Goal: Task Accomplishment & Management: Use online tool/utility

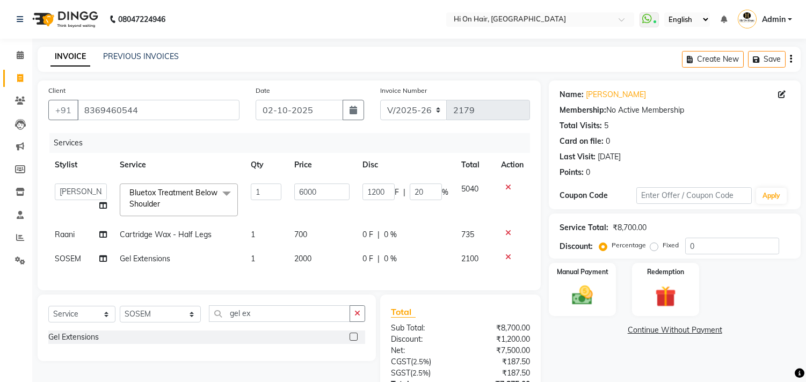
select select "535"
select select "48732"
select select "service"
select select "26438"
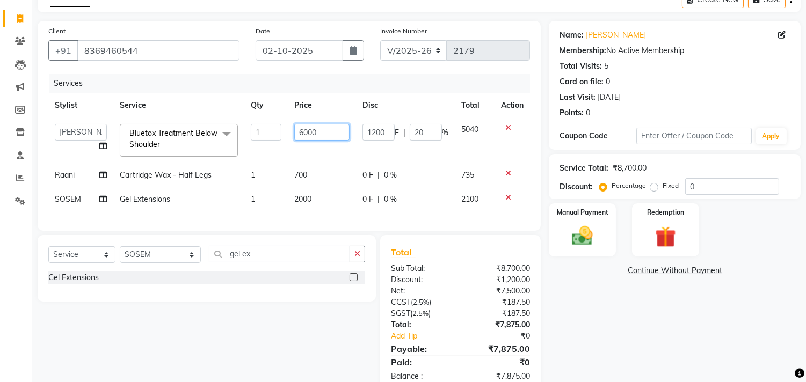
click at [325, 129] on input "6000" at bounding box center [322, 132] width 56 height 17
click at [349, 206] on td "2000" at bounding box center [322, 199] width 69 height 24
select select "26438"
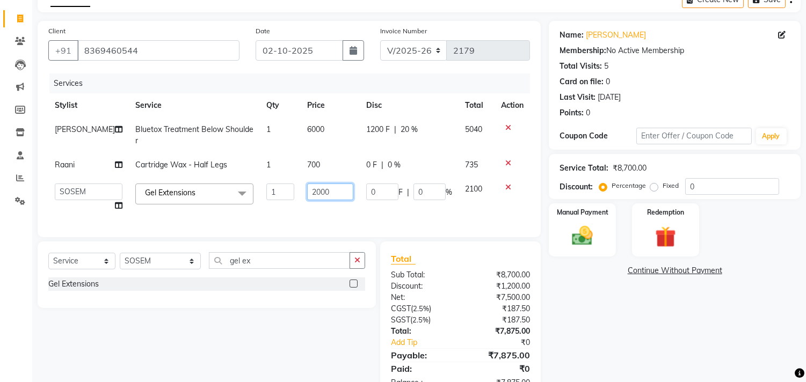
drag, startPoint x: 334, startPoint y: 191, endPoint x: 262, endPoint y: 194, distance: 72.5
click at [262, 194] on tr "[PERSON_NAME] [PERSON_NAME] Hi On Hair MAKYOPHI [PERSON_NAME] [PERSON_NAME] Raa…" at bounding box center [288, 197] width 481 height 41
type input "1515"
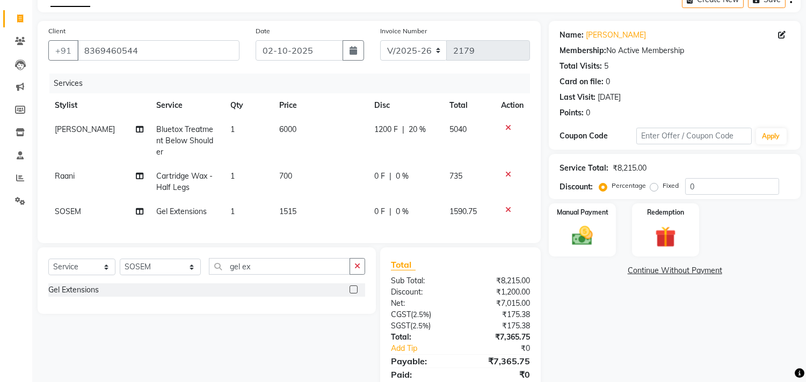
click at [359, 200] on tr "SOSEM Gel Extensions 1 1515 0 F | 0 % 1590.75" at bounding box center [288, 212] width 481 height 24
click at [410, 200] on td "0 F | 0 %" at bounding box center [405, 212] width 75 height 24
select select "26438"
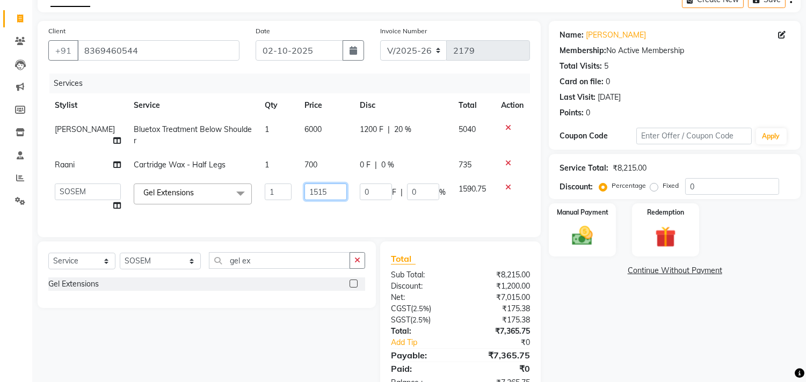
click at [321, 190] on input "1515" at bounding box center [325, 192] width 42 height 17
type input "1715"
click at [348, 210] on td "1715" at bounding box center [325, 197] width 55 height 41
select select "26438"
drag, startPoint x: 244, startPoint y: 271, endPoint x: 195, endPoint y: 275, distance: 48.5
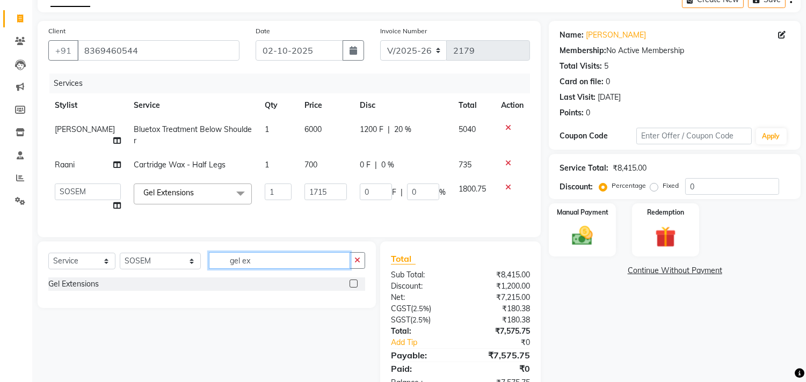
click at [209, 269] on input "gel ex" at bounding box center [279, 260] width 141 height 17
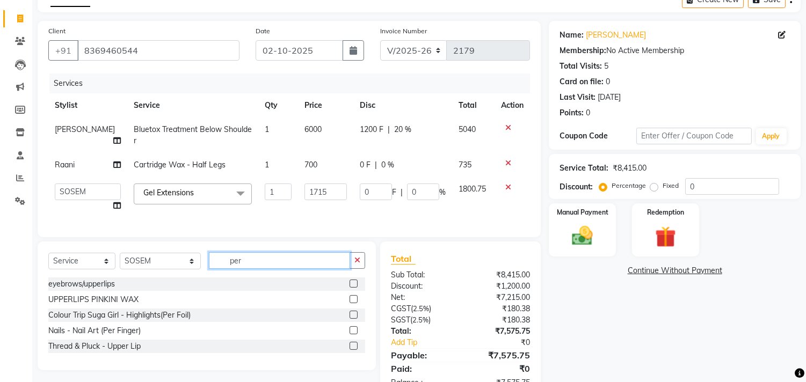
type input "per"
click at [352, 334] on label at bounding box center [353, 330] width 8 height 8
click at [352, 334] on input "checkbox" at bounding box center [352, 330] width 7 height 7
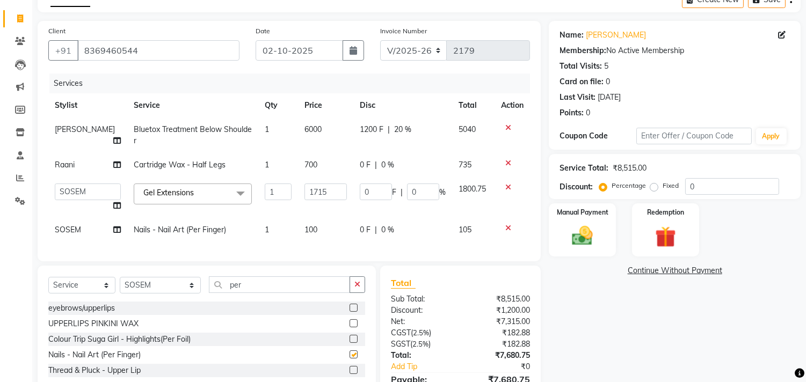
checkbox input "false"
click at [331, 233] on td "100" at bounding box center [325, 230] width 55 height 24
select select "26438"
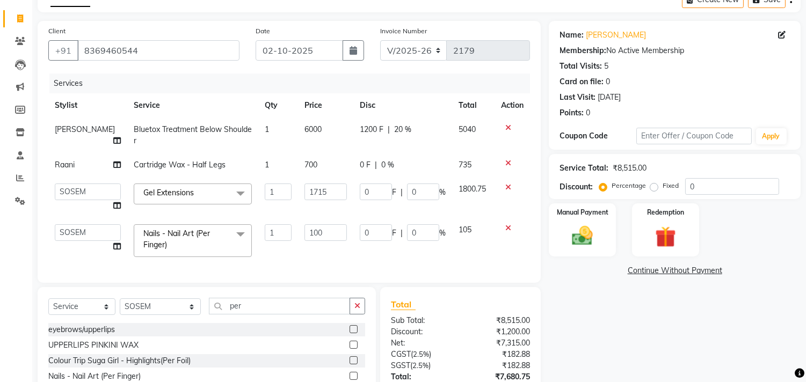
click at [418, 136] on td "1200 F | 20 %" at bounding box center [402, 135] width 99 height 35
select select "48732"
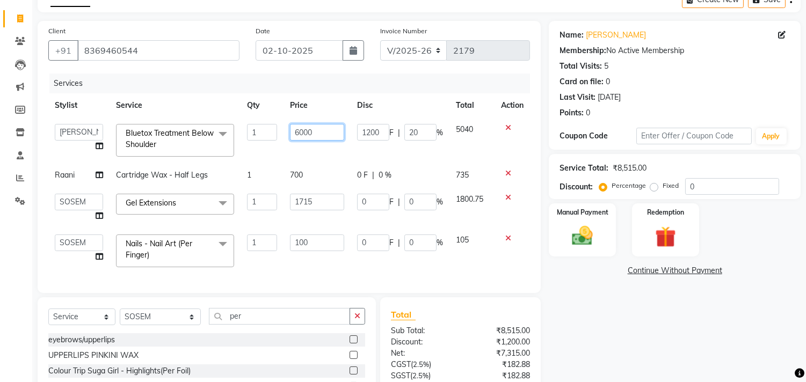
click at [323, 137] on input "6000" at bounding box center [317, 132] width 54 height 17
type input "6"
type input "5995"
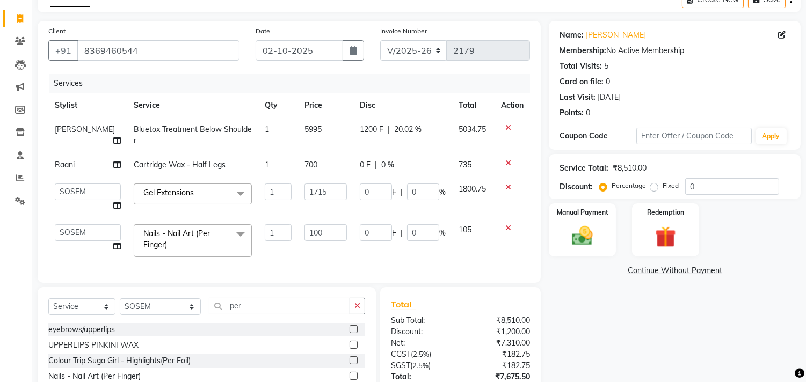
click at [324, 146] on td "5995" at bounding box center [325, 135] width 55 height 35
select select "48732"
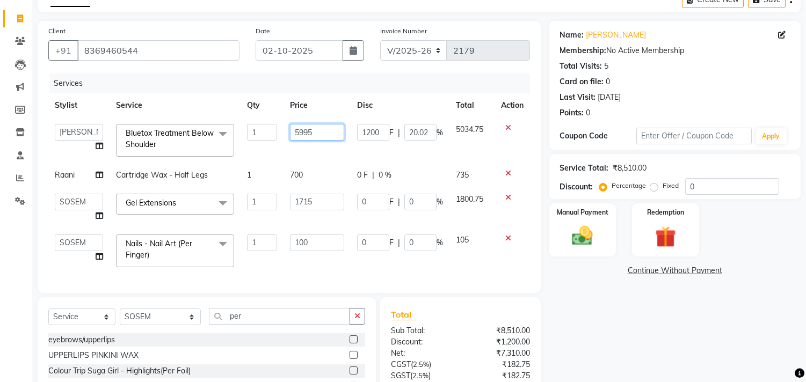
click at [327, 132] on input "5995" at bounding box center [317, 132] width 54 height 17
type input "5985"
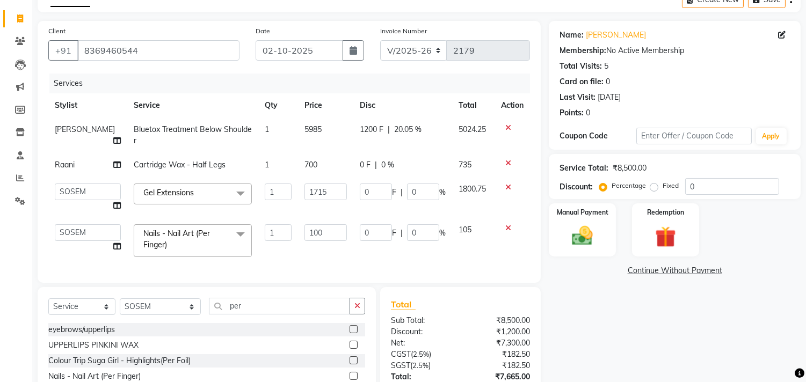
click at [331, 152] on td "5985" at bounding box center [325, 135] width 55 height 35
select select "48732"
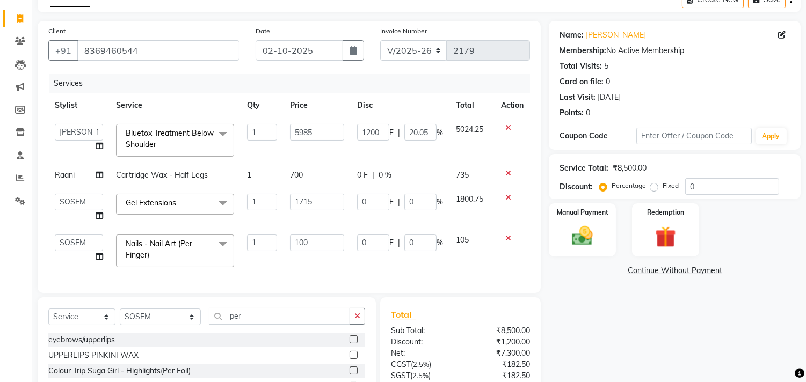
click at [331, 143] on td "5985" at bounding box center [316, 141] width 67 height 46
click at [331, 135] on input "5985" at bounding box center [317, 132] width 54 height 17
type input "5965"
click at [332, 152] on tbody "[PERSON_NAME] [PERSON_NAME] Hi On Hair MAKYOPHI [PERSON_NAME] [PERSON_NAME] [PE…" at bounding box center [288, 196] width 481 height 156
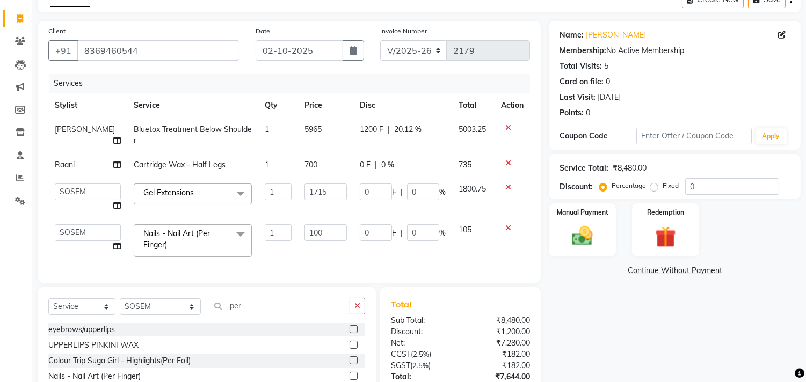
click at [316, 129] on td "5965" at bounding box center [325, 135] width 55 height 35
select select "48732"
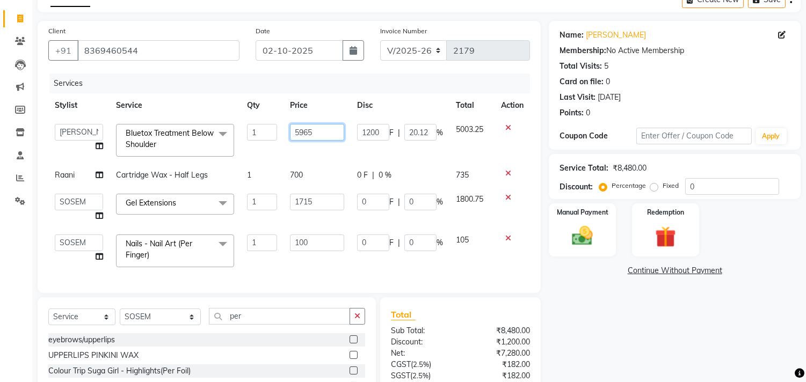
click at [318, 129] on input "5965" at bounding box center [317, 132] width 54 height 17
type input "5960"
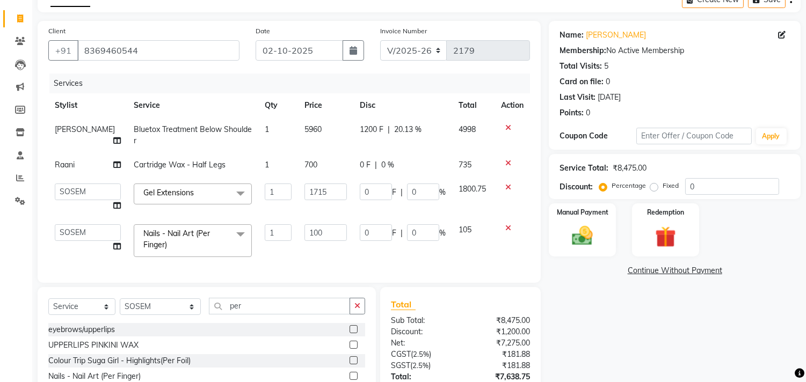
click at [326, 148] on td "5960" at bounding box center [325, 135] width 55 height 35
select select "48732"
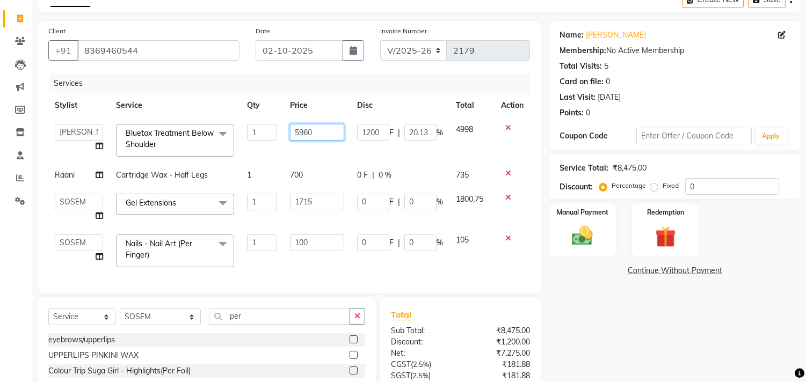
click at [319, 135] on input "5960" at bounding box center [317, 132] width 54 height 17
type input "5961"
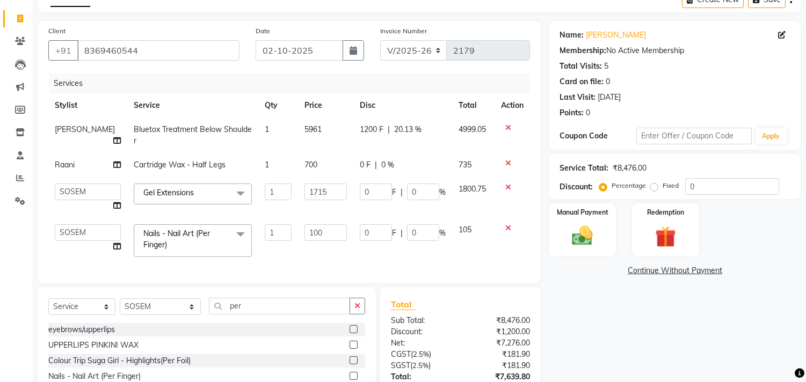
click at [326, 149] on td "5961" at bounding box center [325, 135] width 55 height 35
select select "48732"
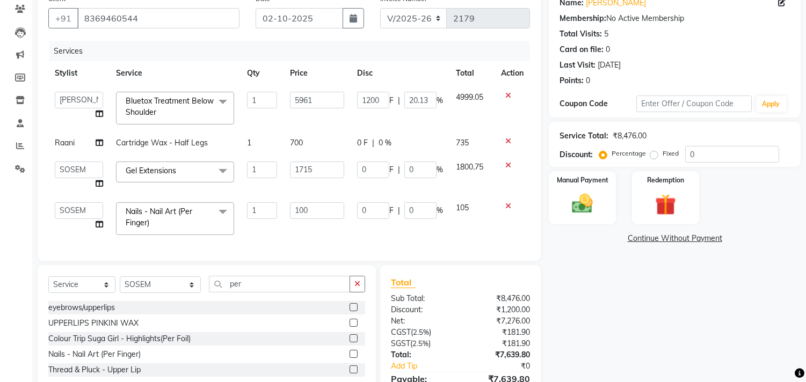
scroll to position [119, 0]
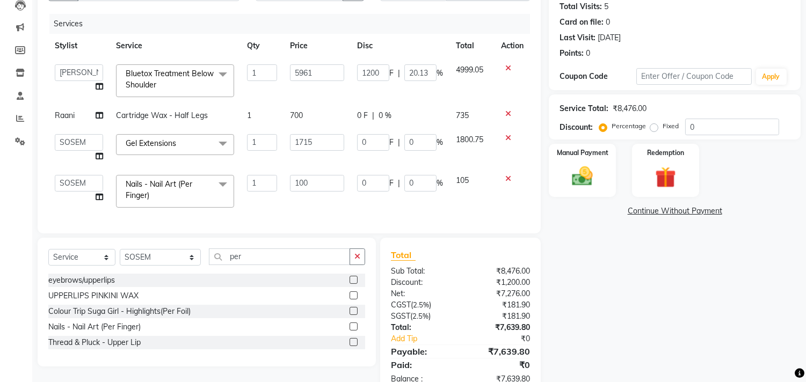
click at [440, 98] on td "1200 F | 20.13 %" at bounding box center [399, 81] width 99 height 46
click at [427, 116] on div "0 F | 0 %" at bounding box center [400, 115] width 86 height 11
select select "43988"
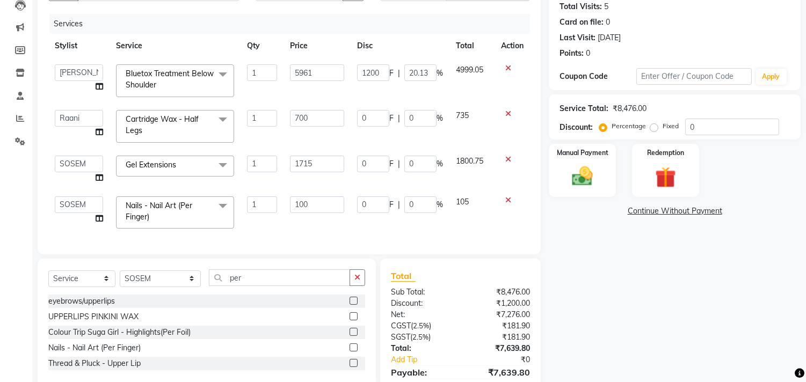
click at [401, 116] on div "0 F | 0 %" at bounding box center [400, 118] width 86 height 17
click at [405, 116] on input "0" at bounding box center [420, 118] width 32 height 17
type input "20"
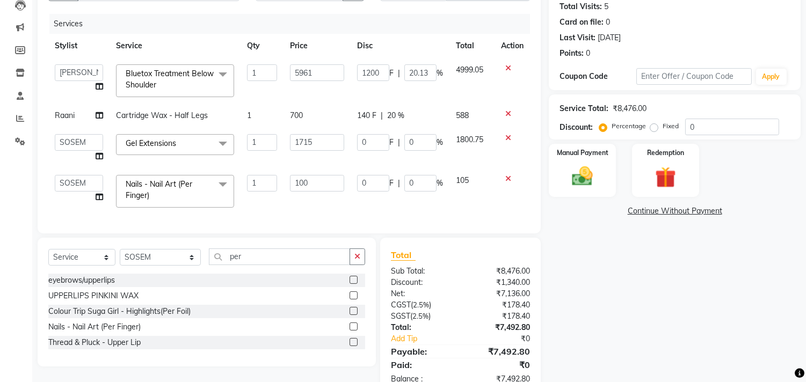
click at [435, 140] on tbody "[PERSON_NAME] [PERSON_NAME] Hi On Hair MAKYOPHI [PERSON_NAME] [PERSON_NAME] [PE…" at bounding box center [288, 136] width 481 height 156
click at [451, 187] on td "105" at bounding box center [471, 192] width 45 height 46
click at [470, 207] on td "105" at bounding box center [471, 192] width 45 height 46
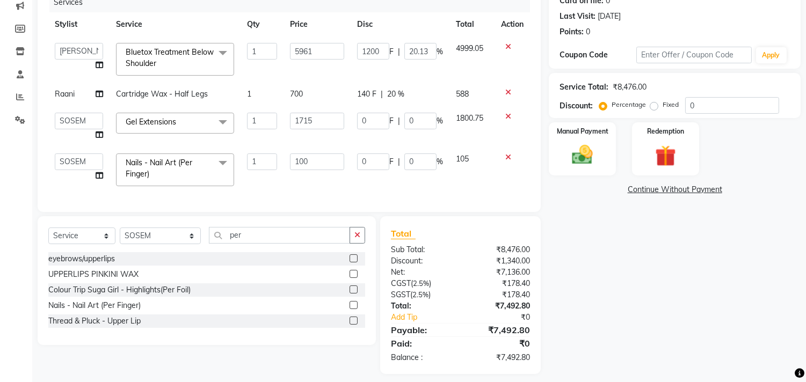
scroll to position [157, 0]
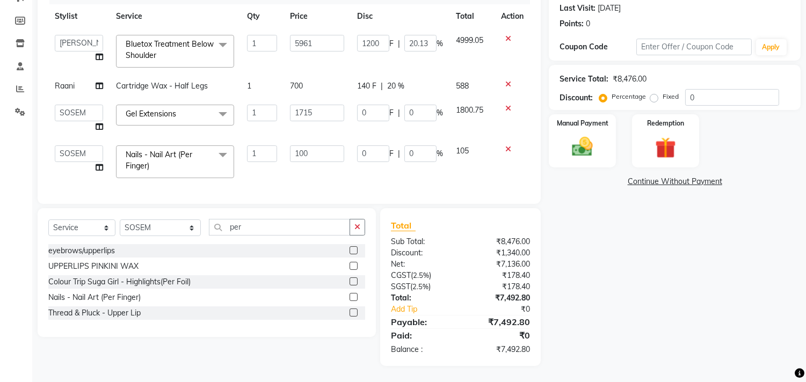
click at [483, 163] on td "105" at bounding box center [471, 162] width 45 height 46
click at [580, 144] on img at bounding box center [582, 147] width 35 height 25
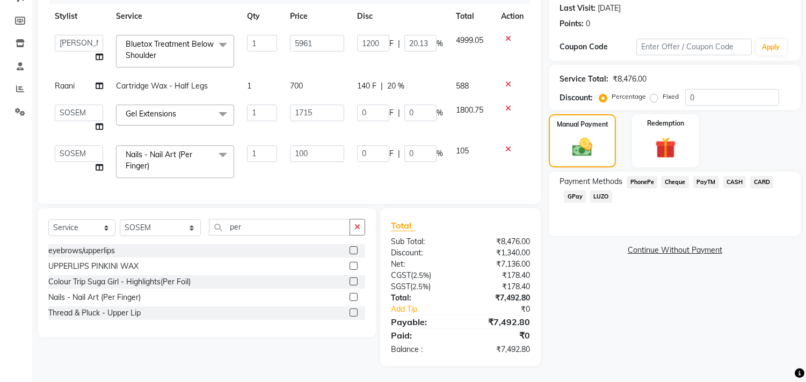
click at [575, 191] on span "GPay" at bounding box center [575, 197] width 22 height 12
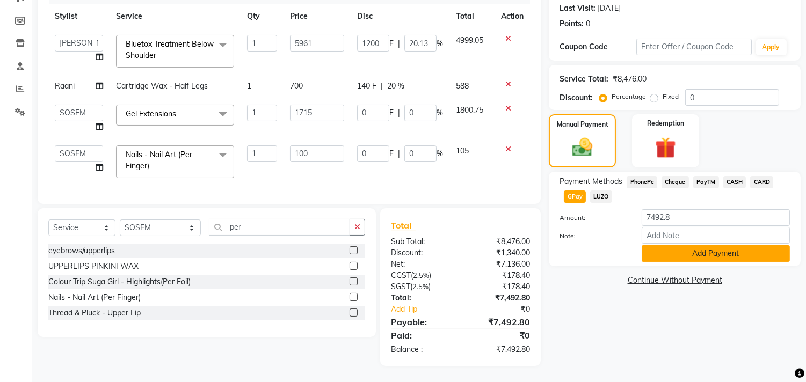
click at [710, 249] on button "Add Payment" at bounding box center [715, 253] width 148 height 17
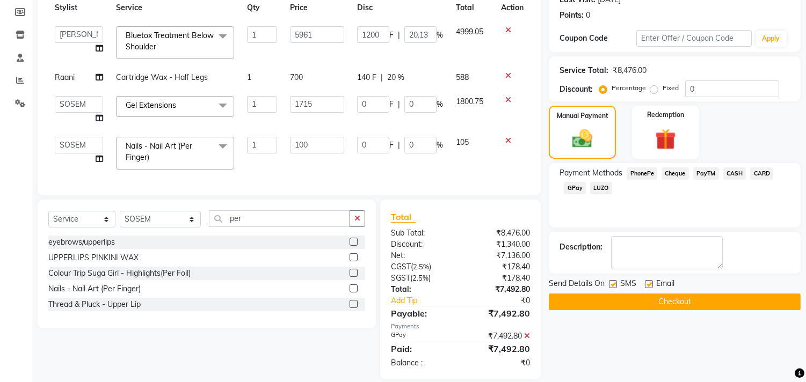
click at [650, 283] on label at bounding box center [649, 284] width 8 height 8
click at [650, 283] on input "checkbox" at bounding box center [648, 284] width 7 height 7
checkbox input "false"
drag, startPoint x: 658, startPoint y: 298, endPoint x: 639, endPoint y: 264, distance: 39.2
click at [639, 264] on div "Name: [PERSON_NAME] Membership: No Active Membership Total Visits: 5 Card on fi…" at bounding box center [679, 151] width 260 height 456
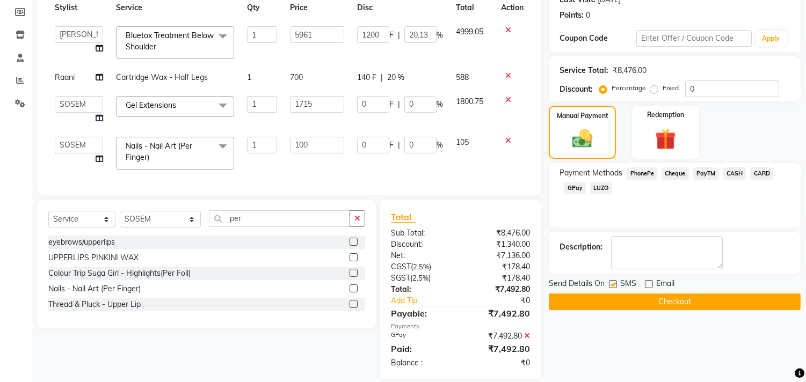
click at [614, 283] on label at bounding box center [613, 284] width 8 height 8
click at [614, 283] on input "checkbox" at bounding box center [612, 284] width 7 height 7
checkbox input "false"
click at [640, 298] on button "Checkout" at bounding box center [675, 302] width 252 height 17
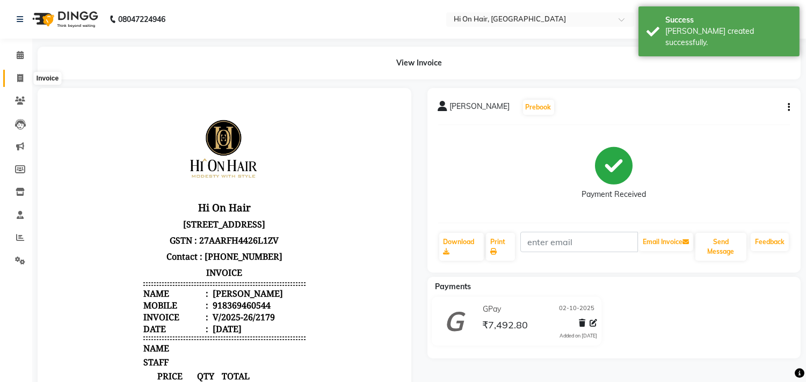
click at [20, 74] on icon at bounding box center [20, 78] width 6 height 8
select select "service"
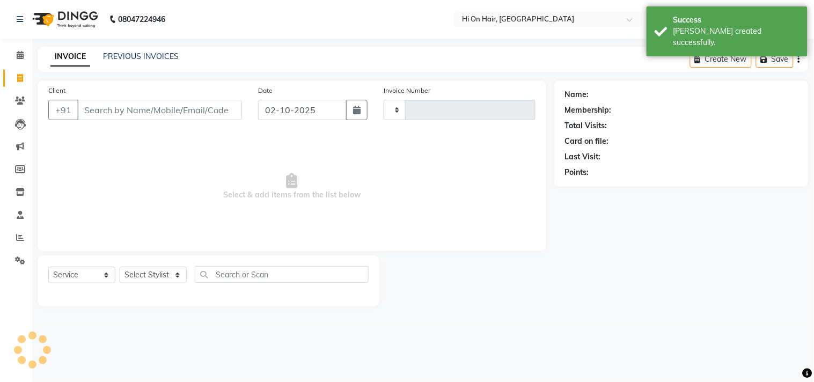
type input "2180"
select select "535"
click at [126, 56] on link "PREVIOUS INVOICES" at bounding box center [141, 57] width 76 height 10
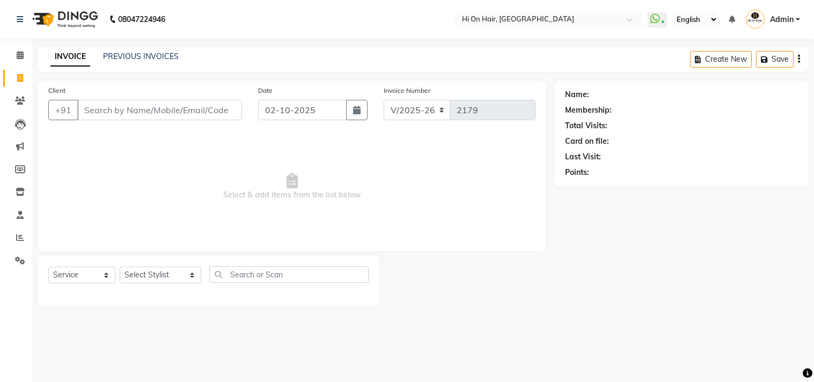
select select "535"
select select "service"
click at [129, 57] on link "PREVIOUS INVOICES" at bounding box center [141, 57] width 76 height 10
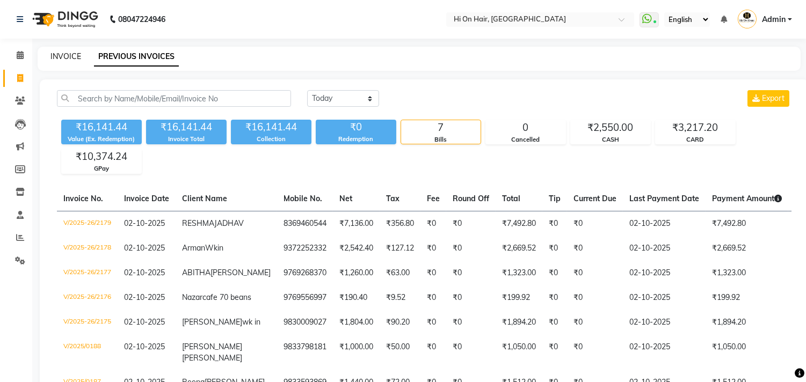
click at [71, 55] on link "INVOICE" at bounding box center [65, 57] width 31 height 10
select select "535"
select select "service"
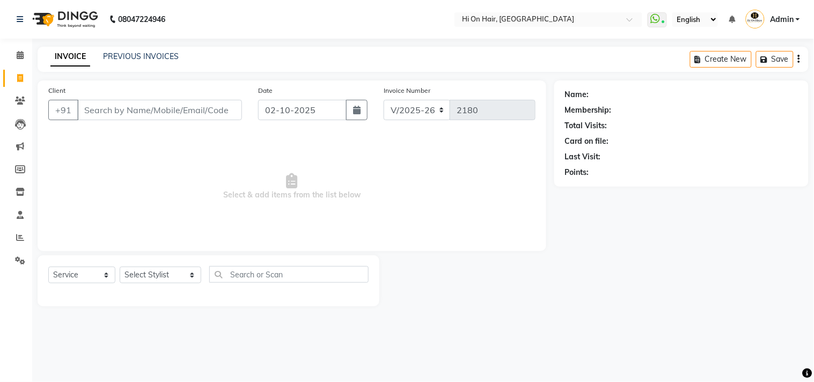
drag, startPoint x: 71, startPoint y: 55, endPoint x: 61, endPoint y: 4, distance: 52.5
click at [71, 55] on link "INVOICE" at bounding box center [70, 56] width 40 height 19
click at [17, 190] on icon at bounding box center [20, 192] width 9 height 8
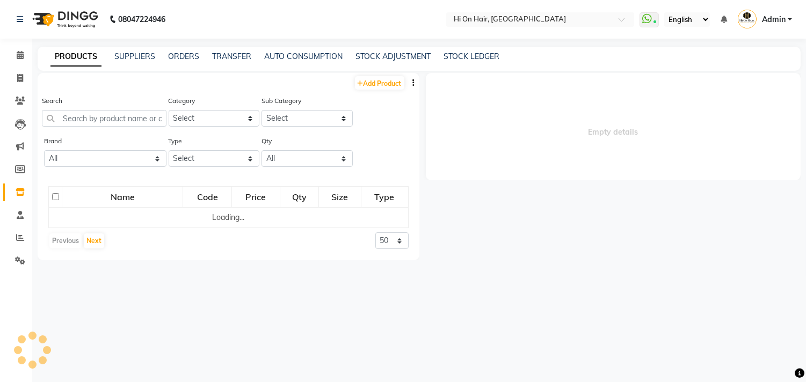
select select
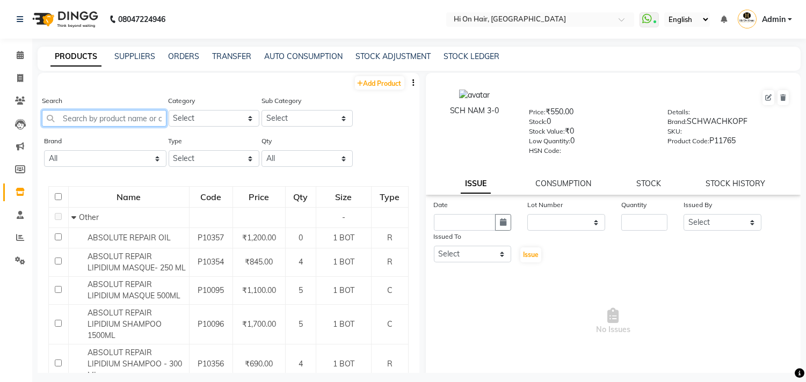
click at [108, 122] on input "text" at bounding box center [104, 118] width 125 height 17
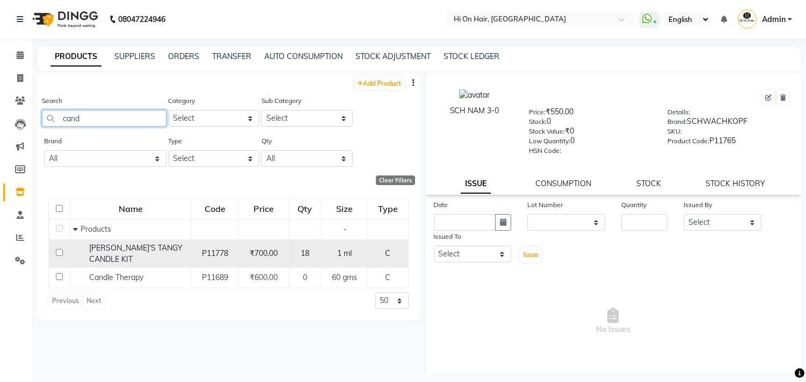
type input "cand"
click at [198, 260] on td "P11778" at bounding box center [215, 253] width 48 height 28
click at [158, 250] on span "ANITA'S TANGY CANDLE KIT" at bounding box center [135, 253] width 93 height 21
select select
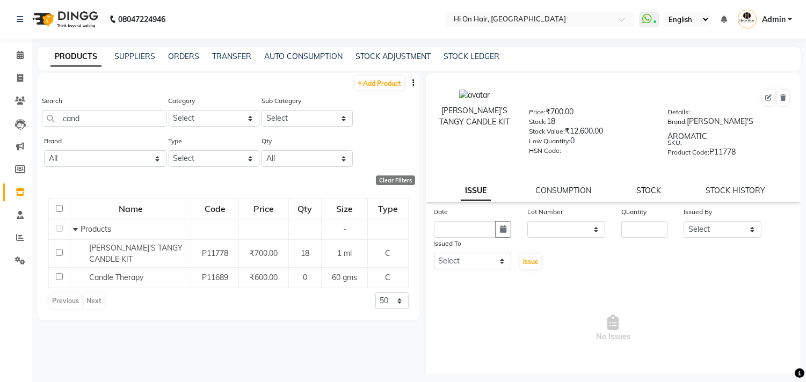
click at [637, 186] on link "STOCK" at bounding box center [648, 191] width 25 height 10
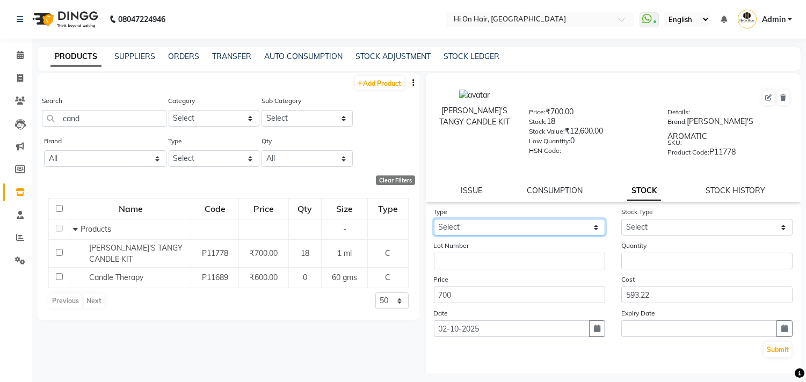
click at [535, 219] on select "Select In Out" at bounding box center [519, 227] width 171 height 17
select select "out"
click at [434, 219] on select "Select In Out" at bounding box center [519, 227] width 171 height 17
select select
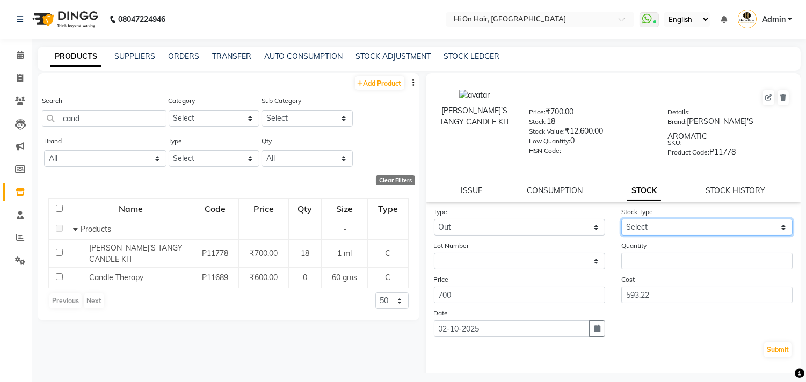
click at [636, 219] on select "Select Internal Use Damaged Expired Adjustment Return Other" at bounding box center [706, 227] width 171 height 17
select select "internal use"
click at [621, 219] on select "Select Internal Use Damaged Expired Adjustment Return Other" at bounding box center [706, 227] width 171 height 17
click at [657, 265] on form "Type Select In Out Stock Type Select Internal Use Damaged Expired Adjustment Re…" at bounding box center [613, 282] width 359 height 152
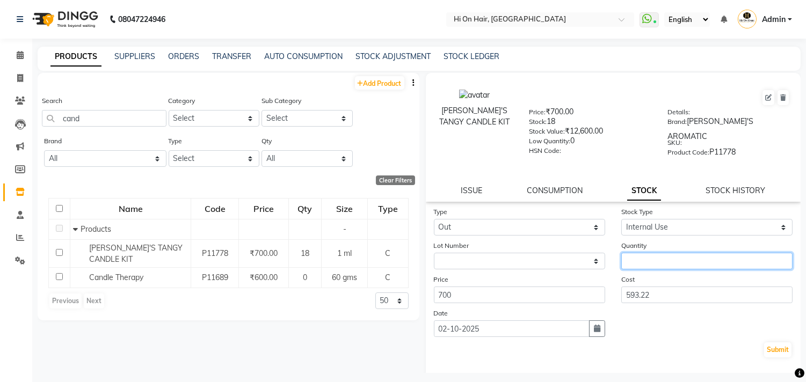
click at [656, 256] on input "number" at bounding box center [706, 261] width 171 height 17
type input "1"
click at [775, 349] on button "Submit" at bounding box center [777, 349] width 27 height 15
select select
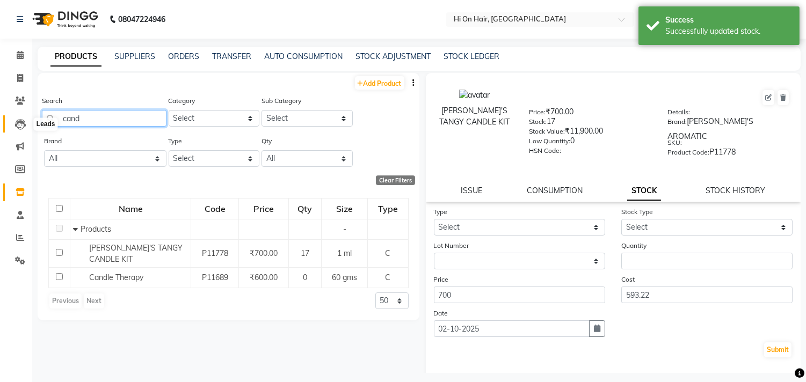
drag, startPoint x: 86, startPoint y: 113, endPoint x: 17, endPoint y: 130, distance: 70.7
click at [17, 130] on app-home "08047224946 Select Location × Hi On Hair, Palm Beach Galleria WhatsApp Status ✕…" at bounding box center [403, 194] width 806 height 389
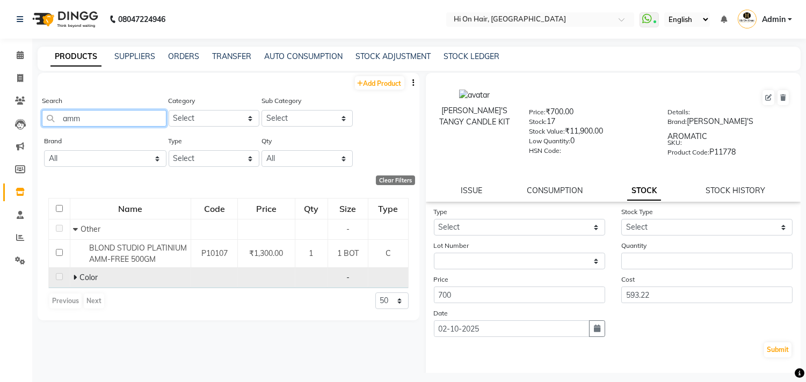
type input "amm"
click at [75, 277] on icon at bounding box center [75, 278] width 4 height 8
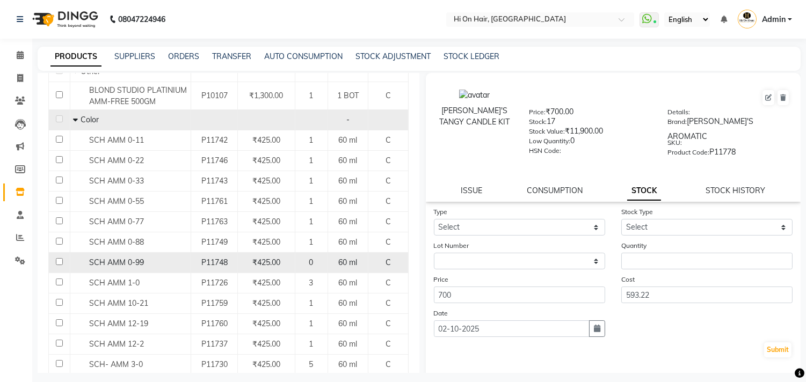
scroll to position [179, 0]
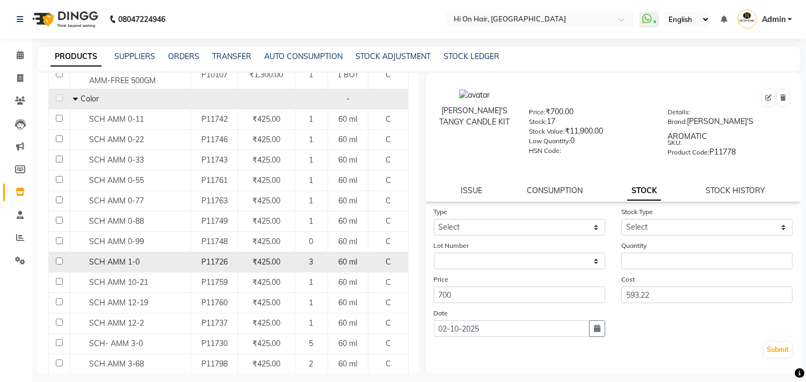
click at [142, 259] on div "SCH AMM 1-0" at bounding box center [130, 262] width 115 height 11
select select
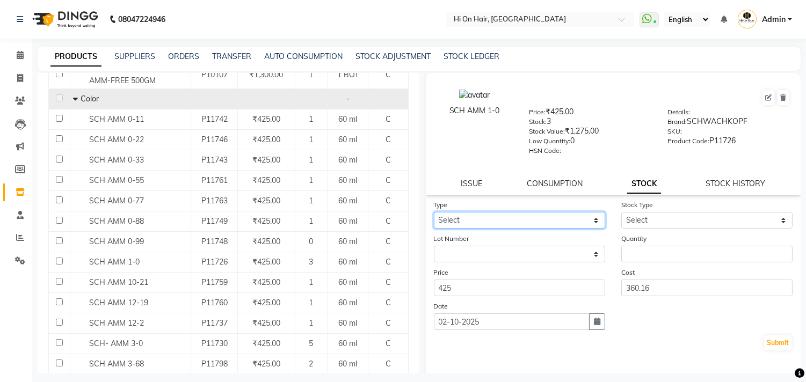
click at [503, 221] on select "Select In Out" at bounding box center [519, 220] width 171 height 17
select select "out"
click at [434, 213] on select "Select In Out" at bounding box center [519, 220] width 171 height 17
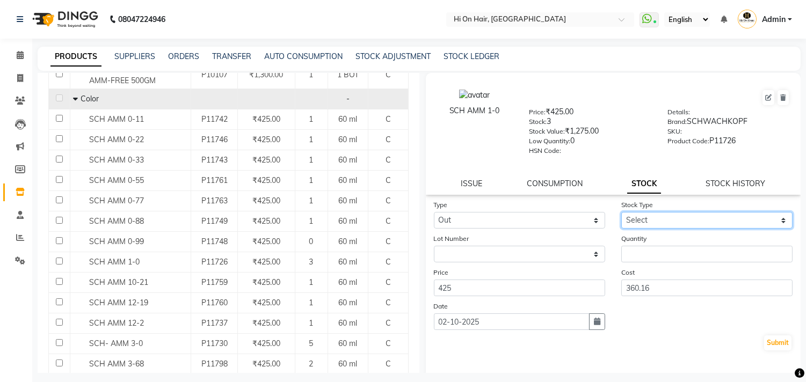
click at [651, 223] on select "Select Internal Use Damaged Expired Adjustment Return Other" at bounding box center [706, 220] width 171 height 17
select select "internal use"
click at [621, 213] on select "Select Internal Use Damaged Expired Adjustment Return Other" at bounding box center [706, 220] width 171 height 17
